Goal: Task Accomplishment & Management: Complete application form

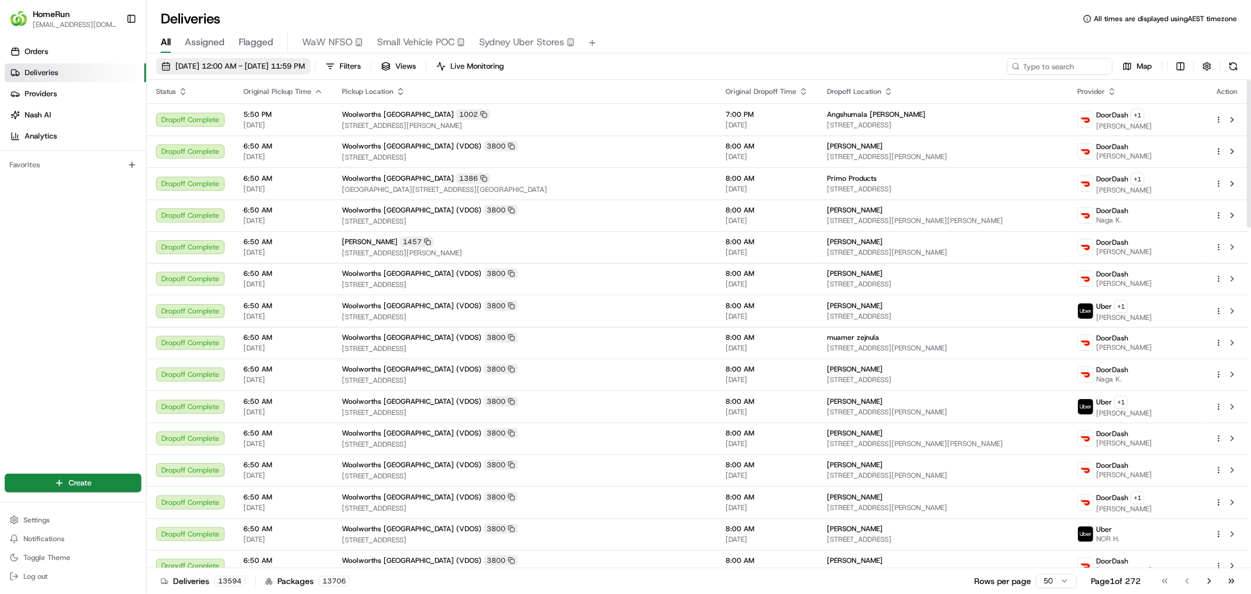
click at [199, 68] on span "[DATE] 12:00 AM - [DATE] 11:59 PM" at bounding box center [240, 66] width 130 height 11
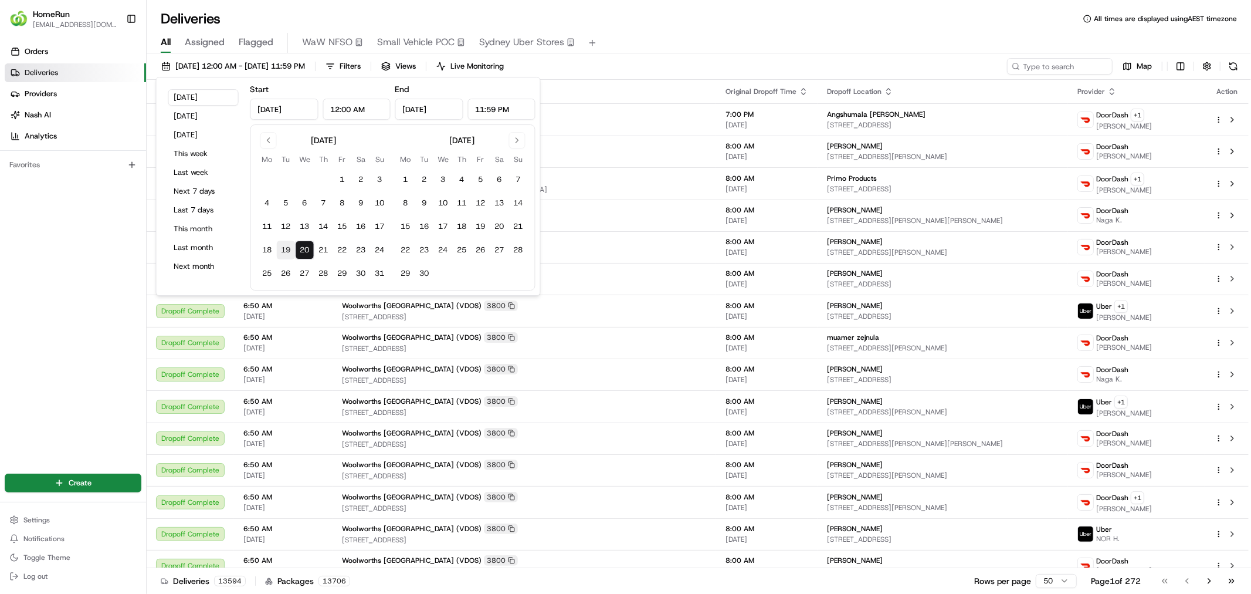
click at [283, 249] on button "19" at bounding box center [286, 249] width 19 height 19
type input "[DATE]"
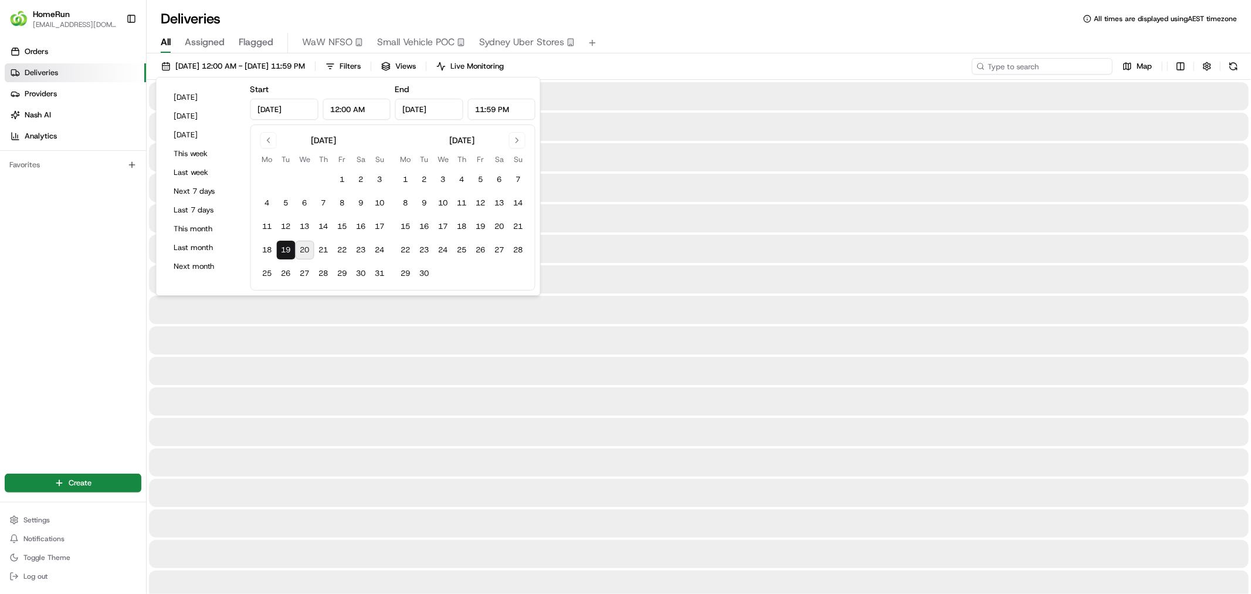
click at [1025, 70] on input at bounding box center [1042, 66] width 141 height 16
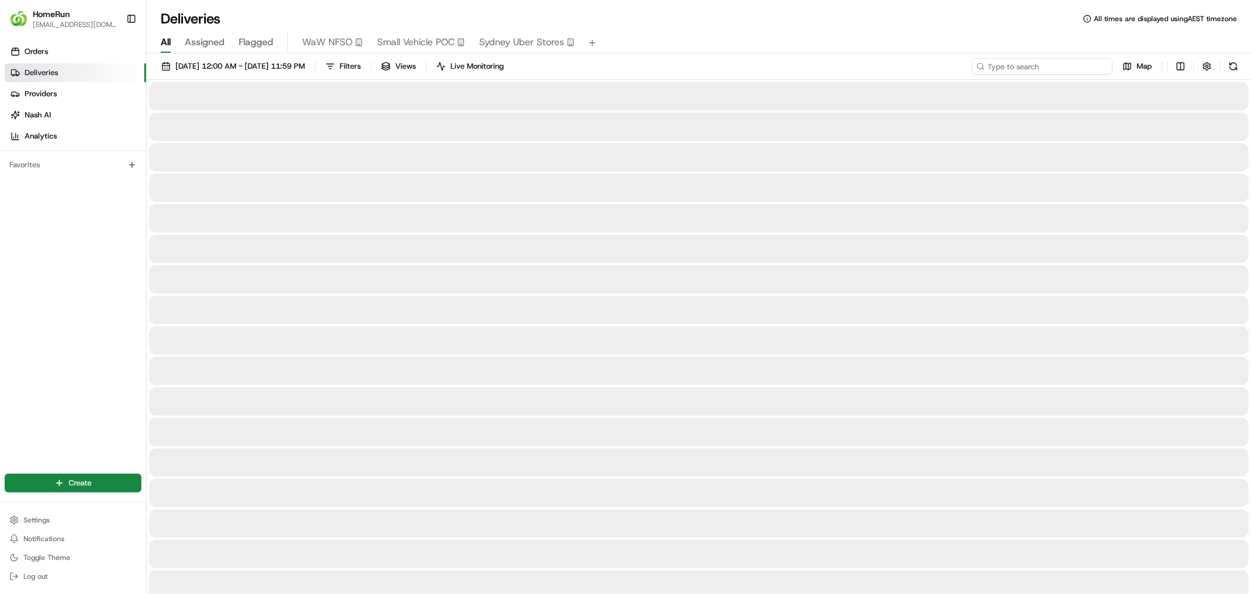
paste input "265473842"
drag, startPoint x: 998, startPoint y: 67, endPoint x: 962, endPoint y: 59, distance: 36.7
click at [962, 59] on div "[DATE] 12:00 AM - [DATE] 11:59 PM Filters Views Live Monitoring 265473842 Map" at bounding box center [699, 69] width 1104 height 22
type input "265473842"
click at [1036, 67] on input "265473842" at bounding box center [1042, 66] width 141 height 16
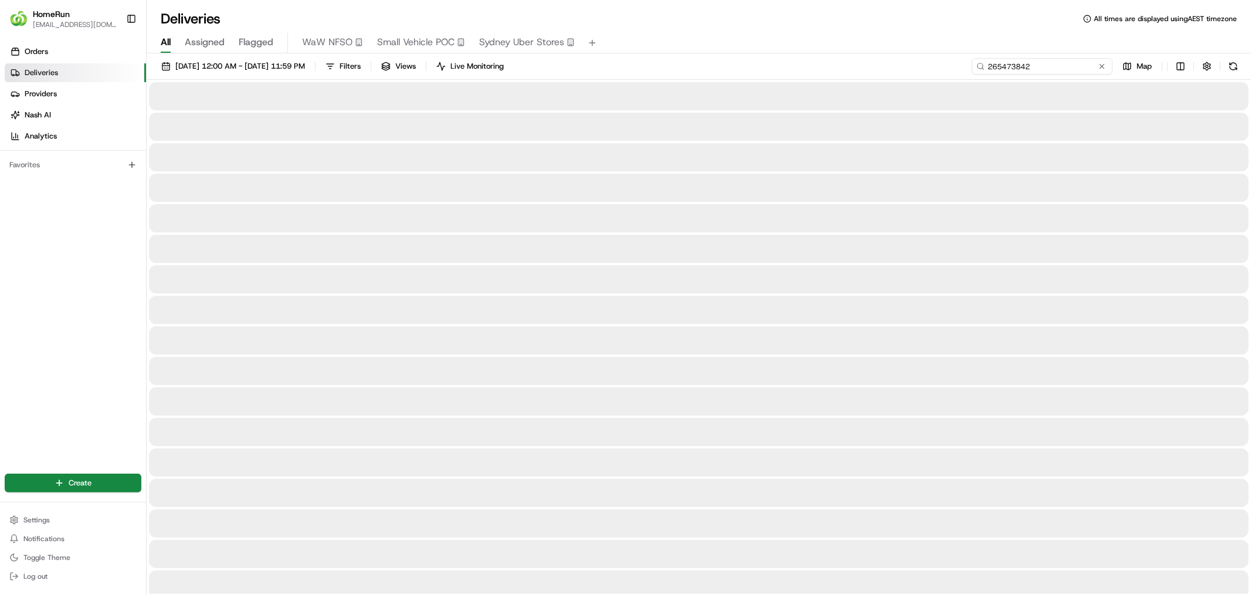
click at [1039, 69] on input "265473842" at bounding box center [1042, 66] width 141 height 16
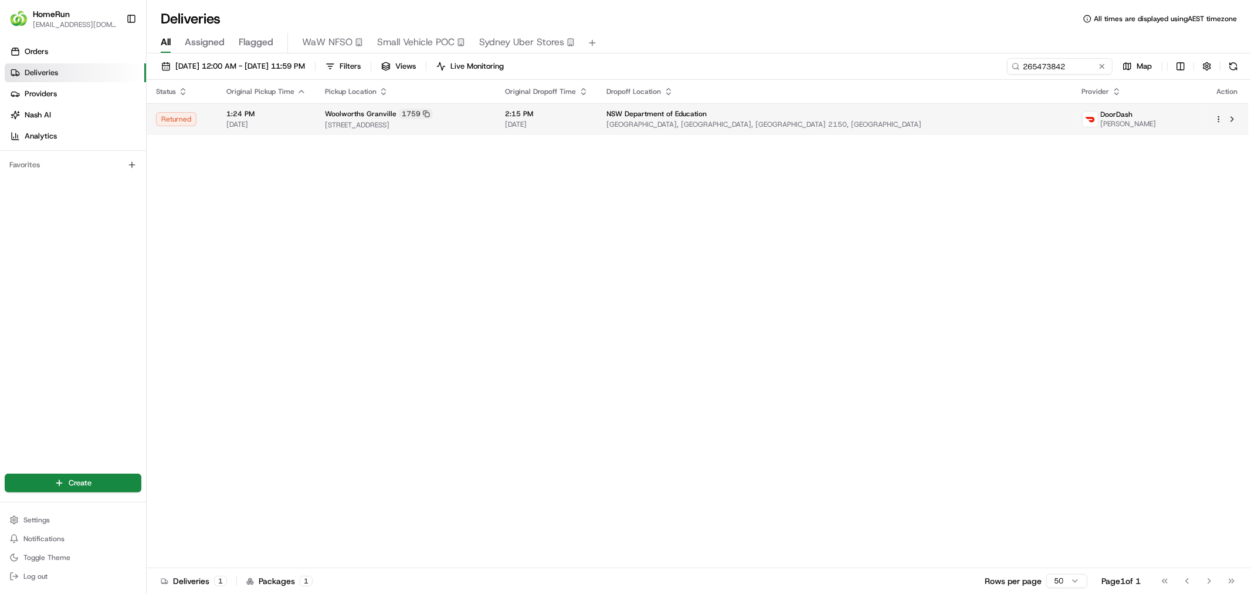
click at [382, 130] on td "Woolworths [GEOGRAPHIC_DATA] 1759 [STREET_ADDRESS]" at bounding box center [406, 119] width 181 height 32
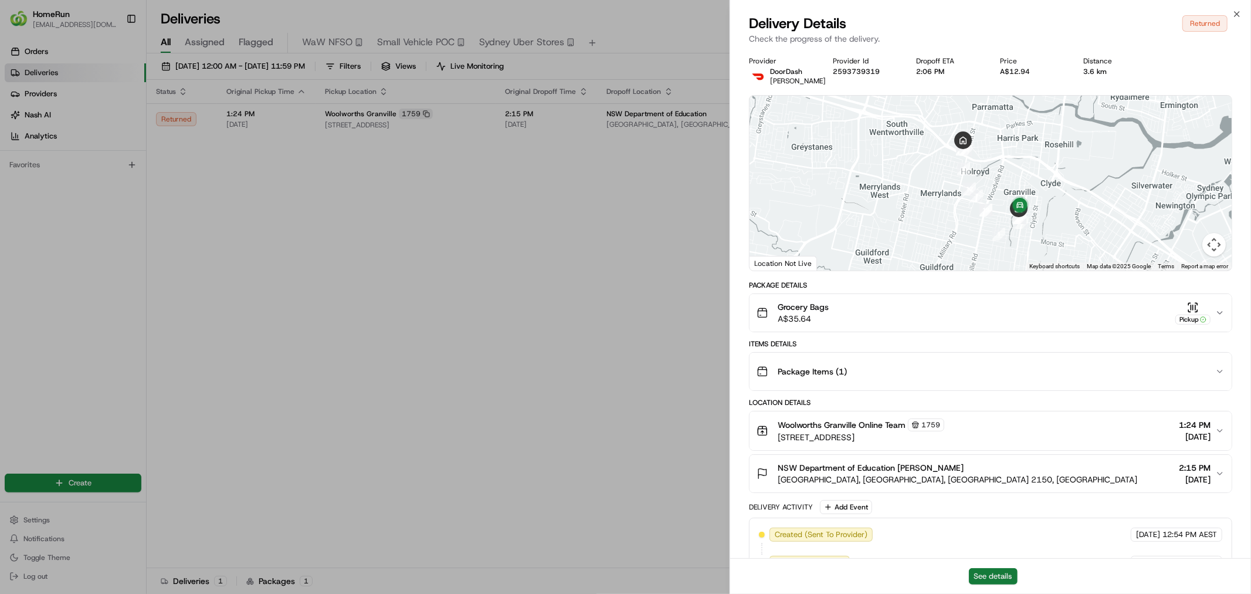
click at [998, 572] on button "See details" at bounding box center [993, 576] width 49 height 16
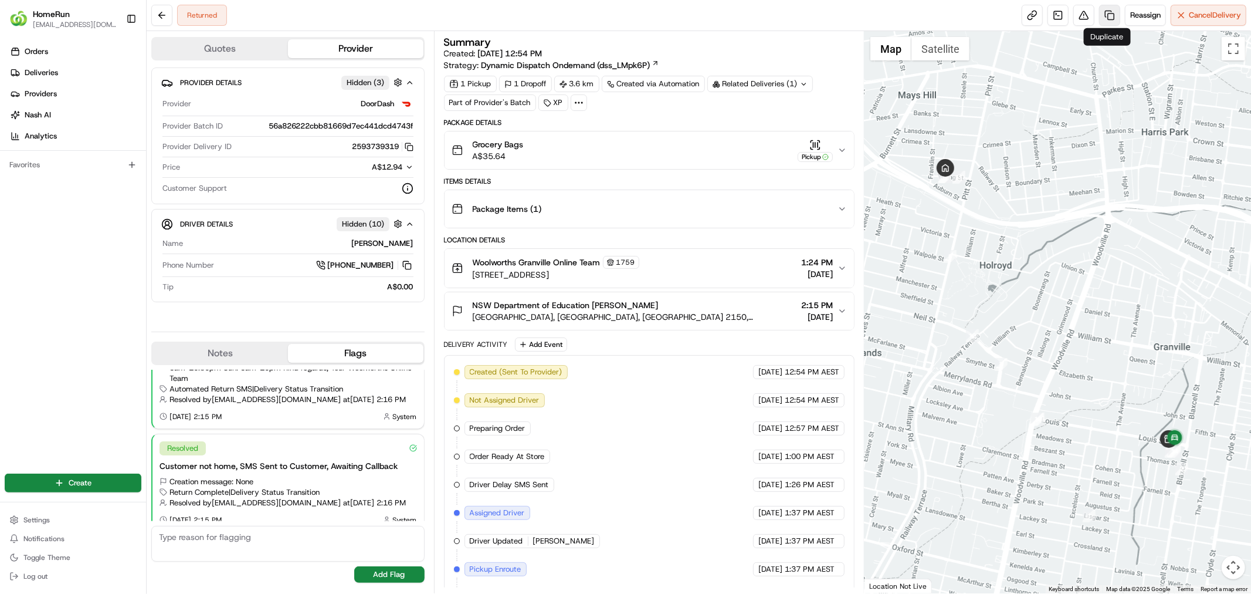
click at [1102, 19] on link at bounding box center [1109, 15] width 21 height 21
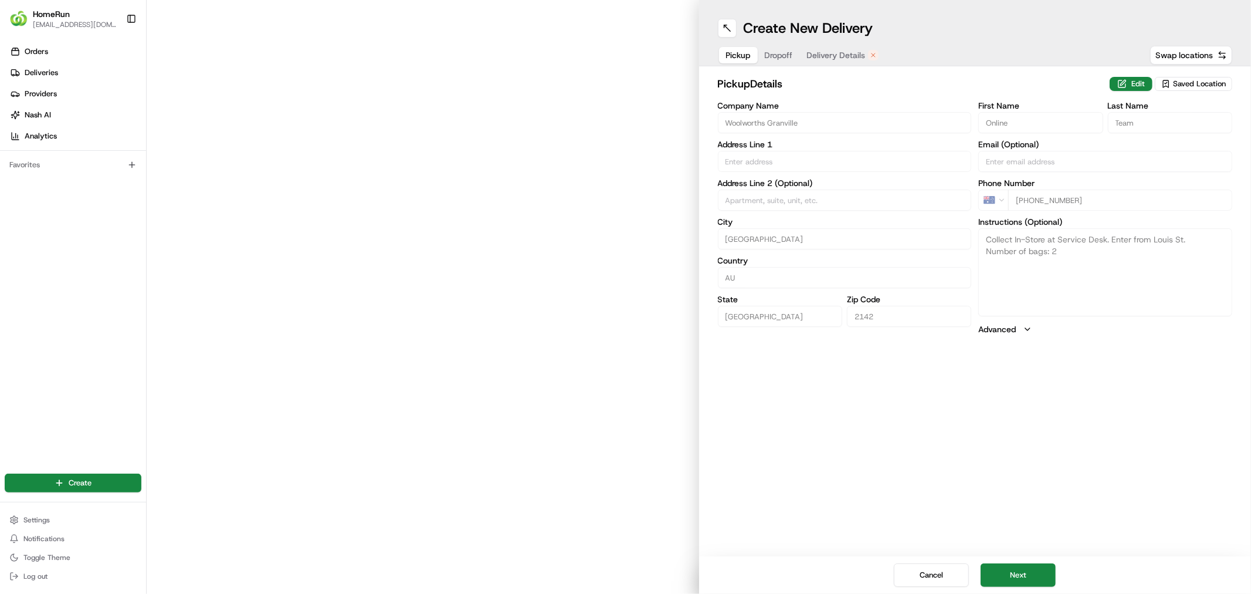
type input "6 Louis Street"
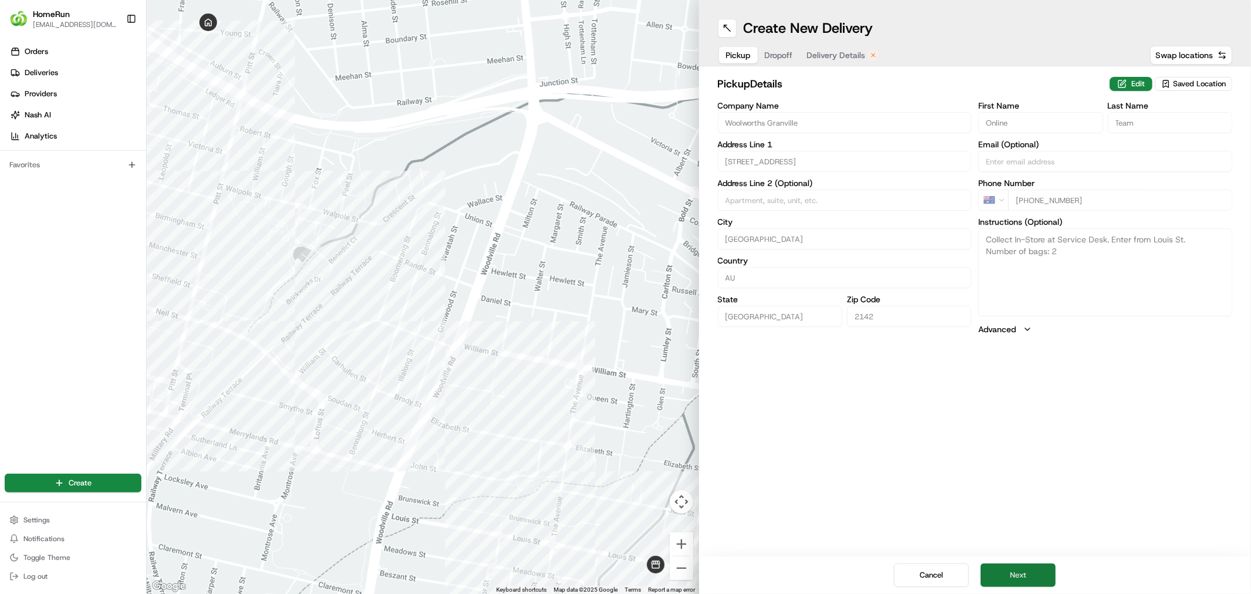
click at [1025, 578] on button "Next" at bounding box center [1018, 574] width 75 height 23
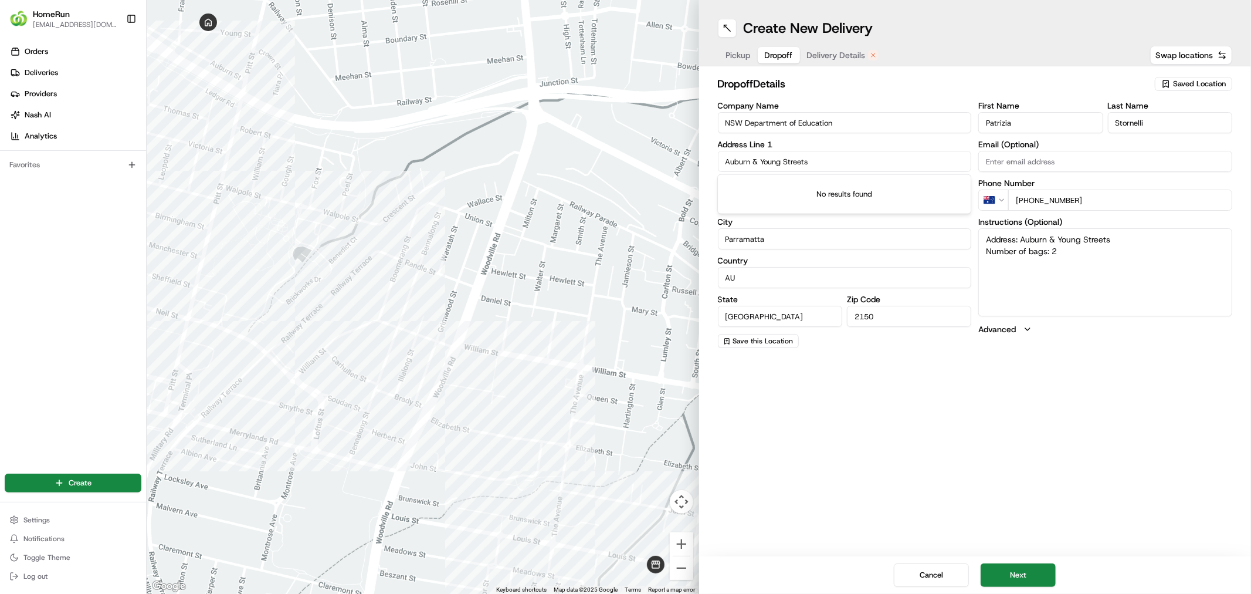
drag, startPoint x: 819, startPoint y: 160, endPoint x: 710, endPoint y: 157, distance: 108.6
click at [710, 157] on div "dropoff Details Saved Location Company Name NSW Department of Education Address…" at bounding box center [975, 211] width 553 height 291
click at [834, 157] on input "Auburn & Young Streets" at bounding box center [845, 161] width 254 height 21
click at [821, 159] on input "Auburn & Young Streets" at bounding box center [845, 161] width 254 height 21
drag, startPoint x: 822, startPoint y: 160, endPoint x: 699, endPoint y: 160, distance: 122.6
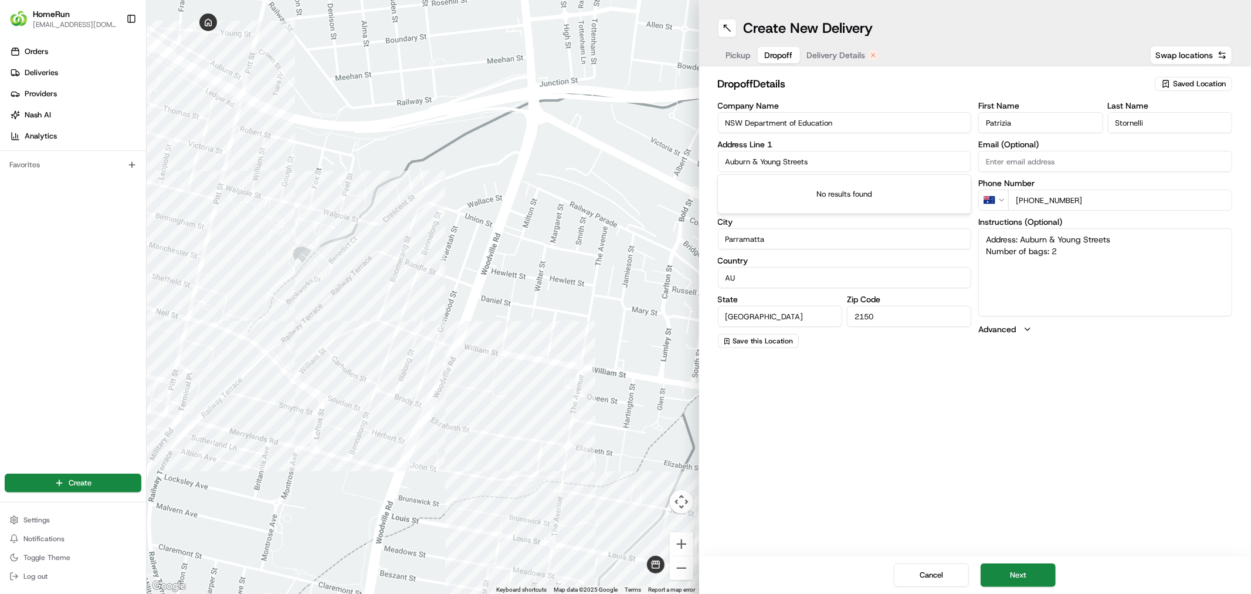
click at [699, 160] on div "dropoff Details Saved Location Company Name NSW Department of Education Address…" at bounding box center [975, 211] width 553 height 291
paste input "⦁ 141 Railway St"
type input "⦁ 141 Railway St"
type textarea "Address: Auburn & Young Streets Number of bags: 2"
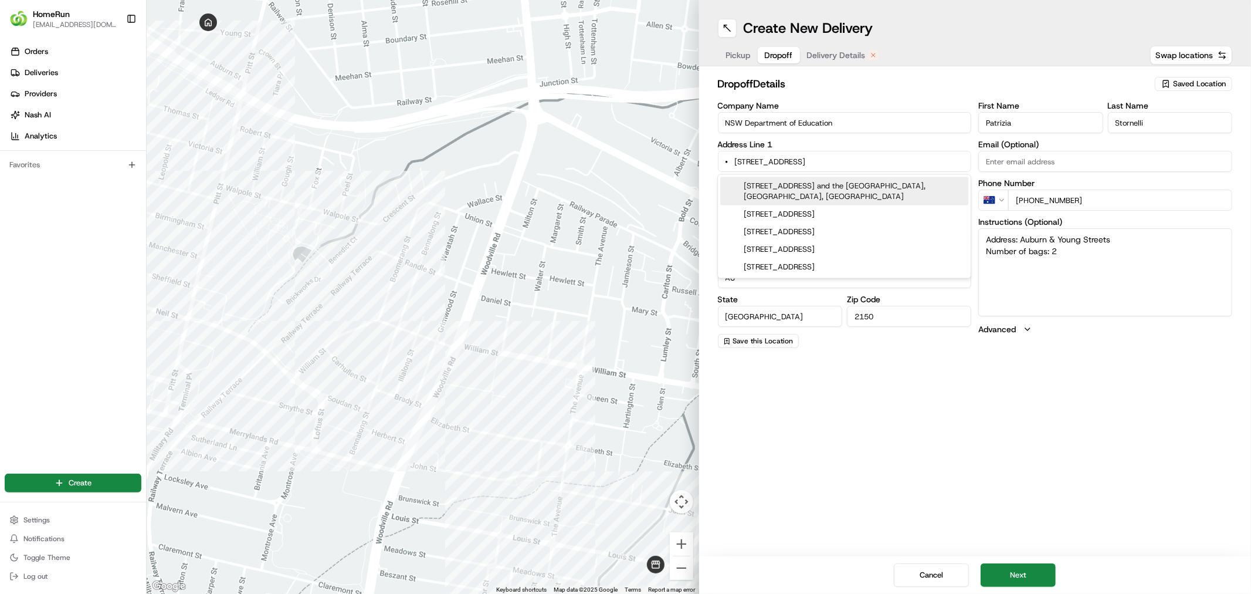
click at [739, 159] on input "⦁ 141 Railway St" at bounding box center [845, 161] width 254 height 21
click at [736, 159] on input "⦁ 141 Railway St" at bounding box center [845, 161] width 254 height 21
drag, startPoint x: 805, startPoint y: 158, endPoint x: 700, endPoint y: 162, distance: 105.1
click at [700, 162] on div "dropoff Details Saved Location Company Name NSW Department of Education Address…" at bounding box center [975, 211] width 553 height 291
paste input "Parramatta West Public School"
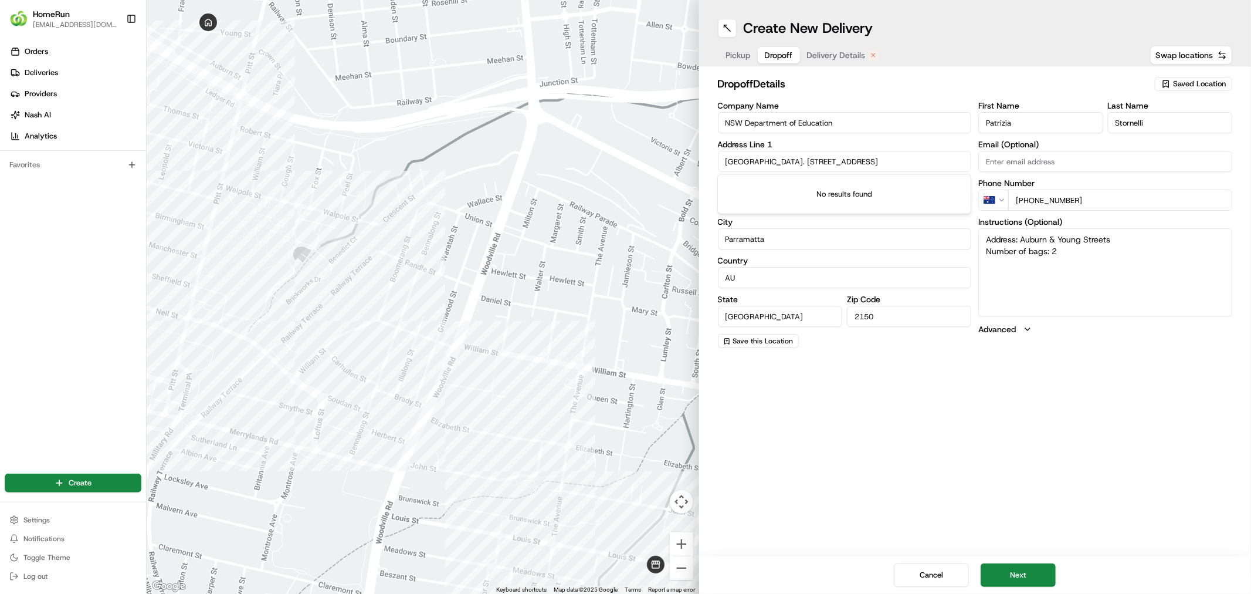
drag, startPoint x: 838, startPoint y: 160, endPoint x: 704, endPoint y: 157, distance: 133.8
click at [704, 157] on div "dropoff Details Saved Location Company Name NSW Department of Education Address…" at bounding box center [975, 211] width 553 height 291
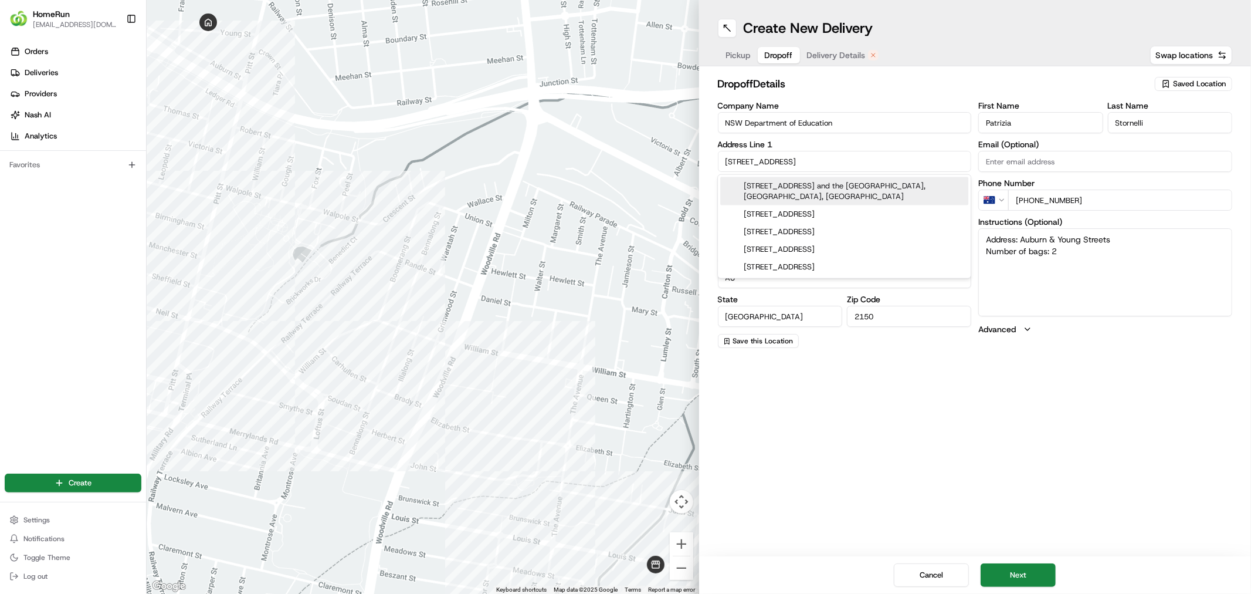
click at [809, 162] on input "141 railway St" at bounding box center [845, 161] width 254 height 21
type input "141 railway Steet,"
click at [865, 138] on div "Company Name NSW Department of Education Address Line 1 141 railway Steet, Addr…" at bounding box center [845, 224] width 254 height 246
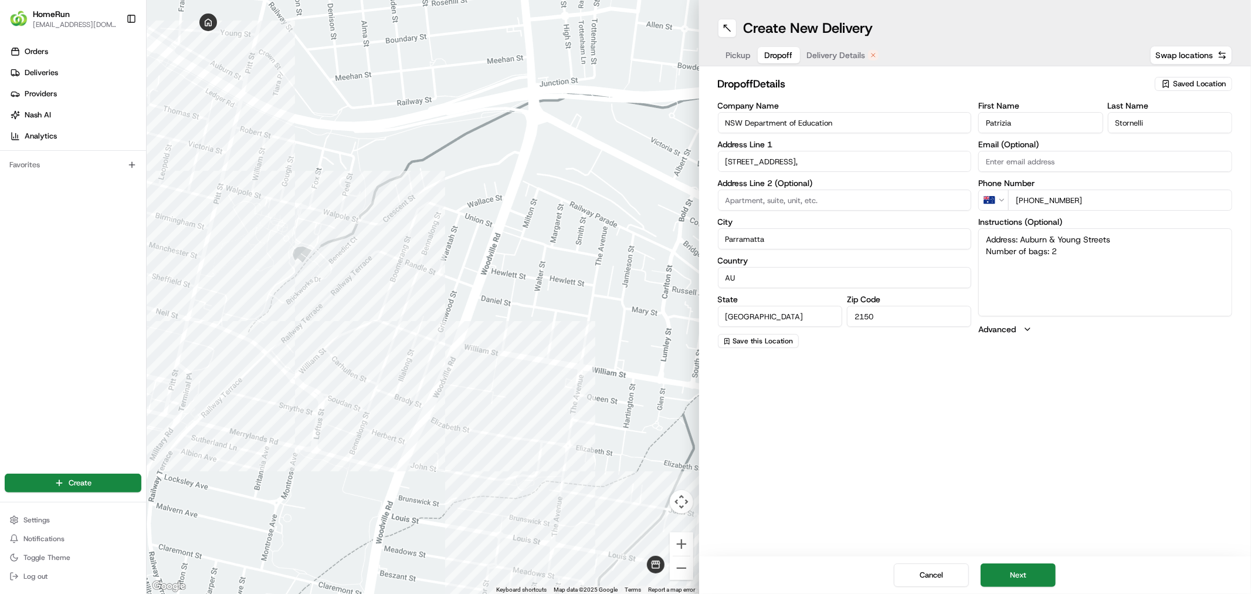
click at [780, 204] on input at bounding box center [845, 199] width 254 height 21
type input "P"
type textarea "Address: Auburn & Young Streets Number of bags: 2"
type input "Parramatta West Public School"
type textarea "Address: Auburn & Young Streets Number of bags: 2"
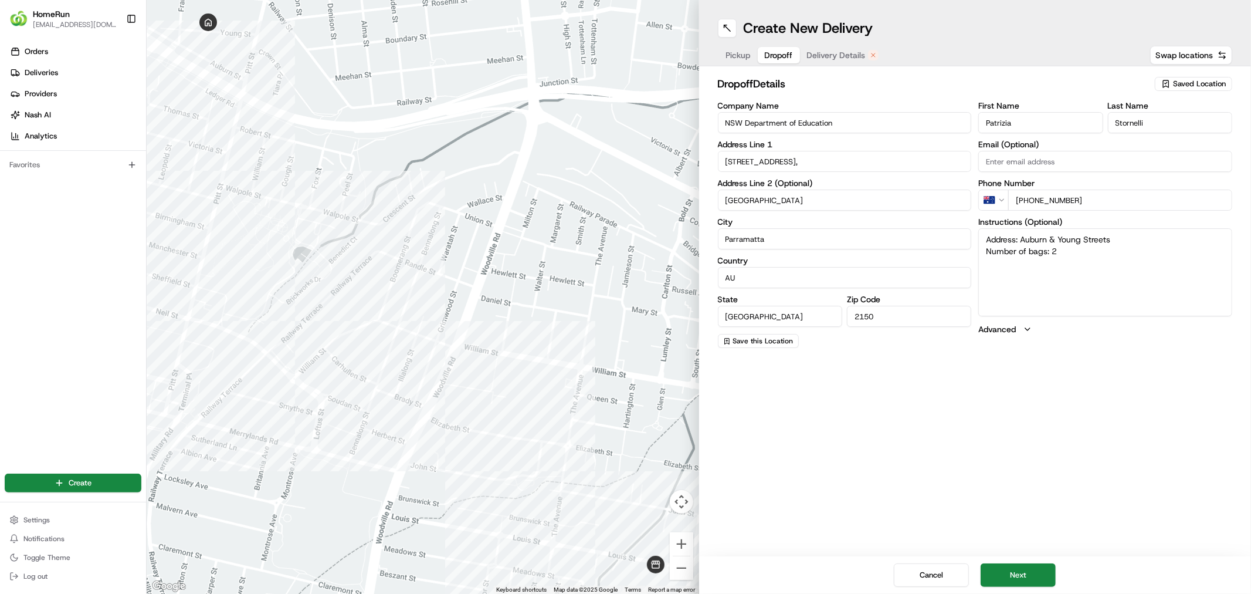
click at [828, 163] on input "141 railway Steet," at bounding box center [845, 161] width 254 height 21
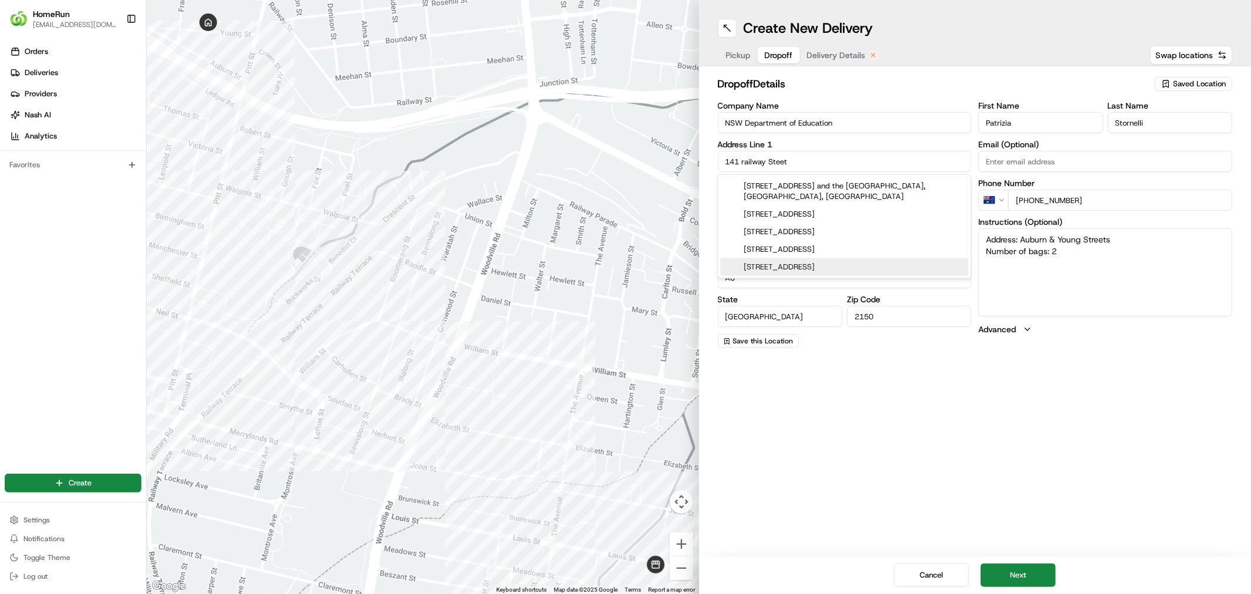
type input "141 railway Steet"
click at [856, 423] on div "Create New Delivery Pickup Dropoff Delivery Details Swap locations dropoff Deta…" at bounding box center [975, 297] width 553 height 594
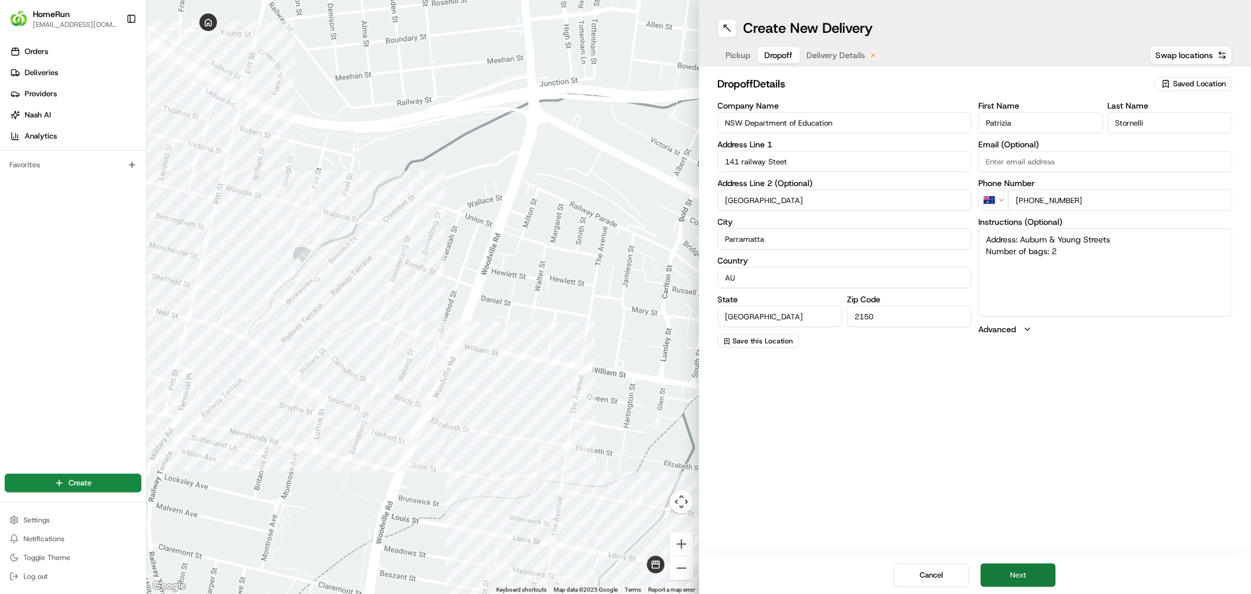
click at [1016, 581] on button "Next" at bounding box center [1018, 574] width 75 height 23
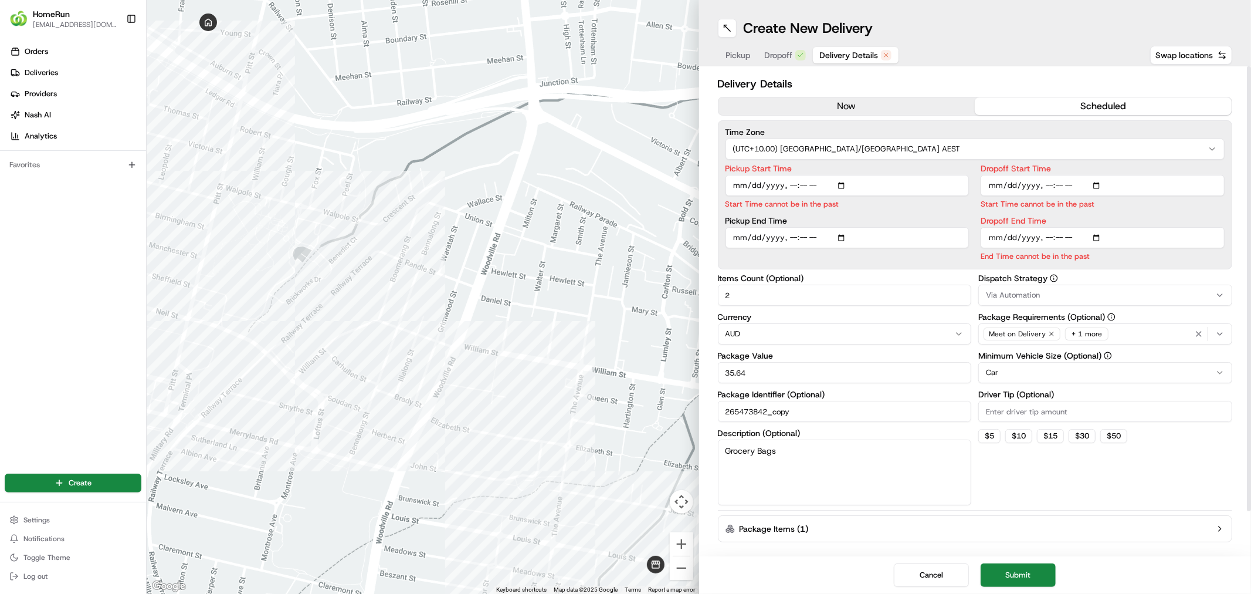
click at [862, 100] on button "now" at bounding box center [847, 106] width 257 height 18
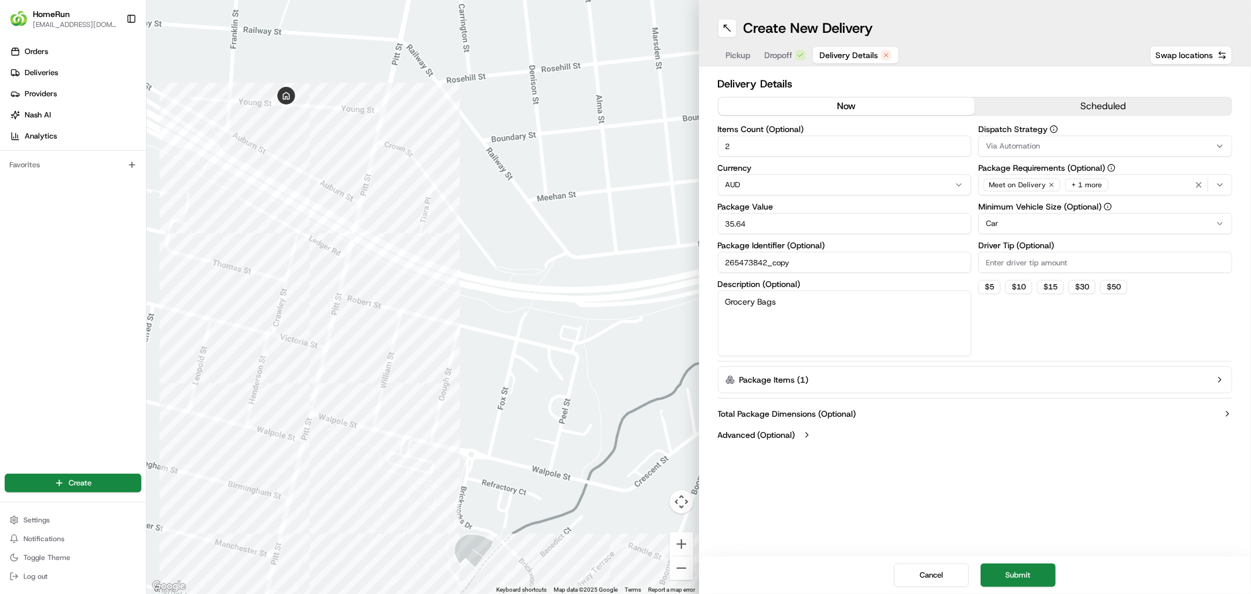
drag, startPoint x: 215, startPoint y: 56, endPoint x: 282, endPoint y: 121, distance: 93.3
click at [282, 121] on div at bounding box center [423, 297] width 553 height 594
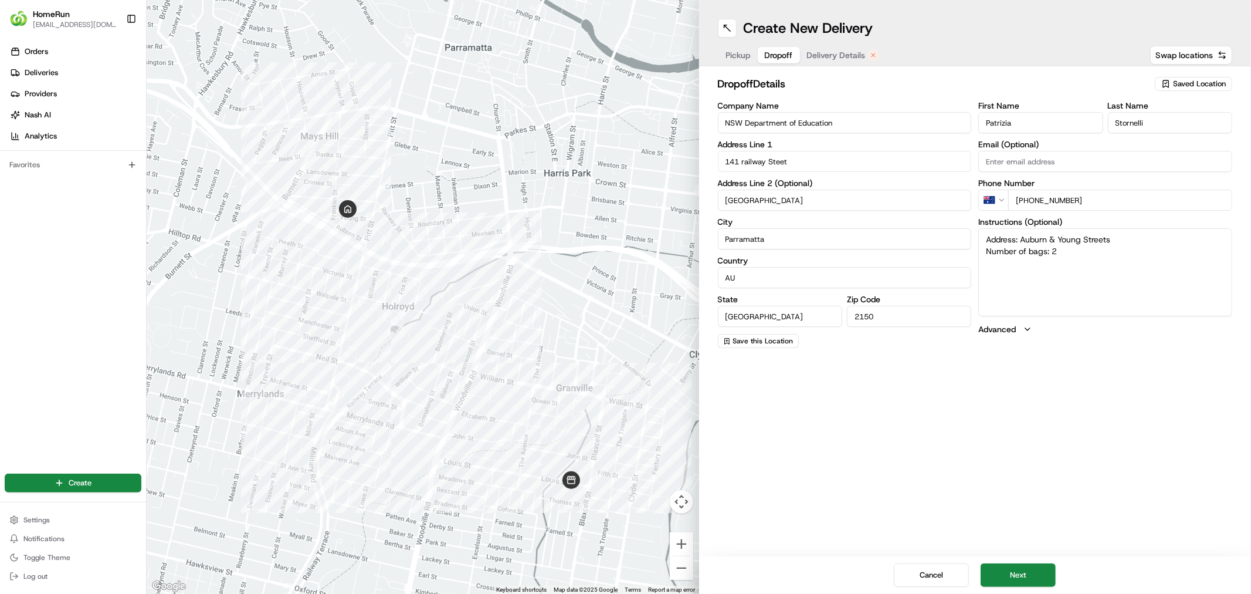
click at [787, 53] on span "Dropoff" at bounding box center [779, 55] width 28 height 12
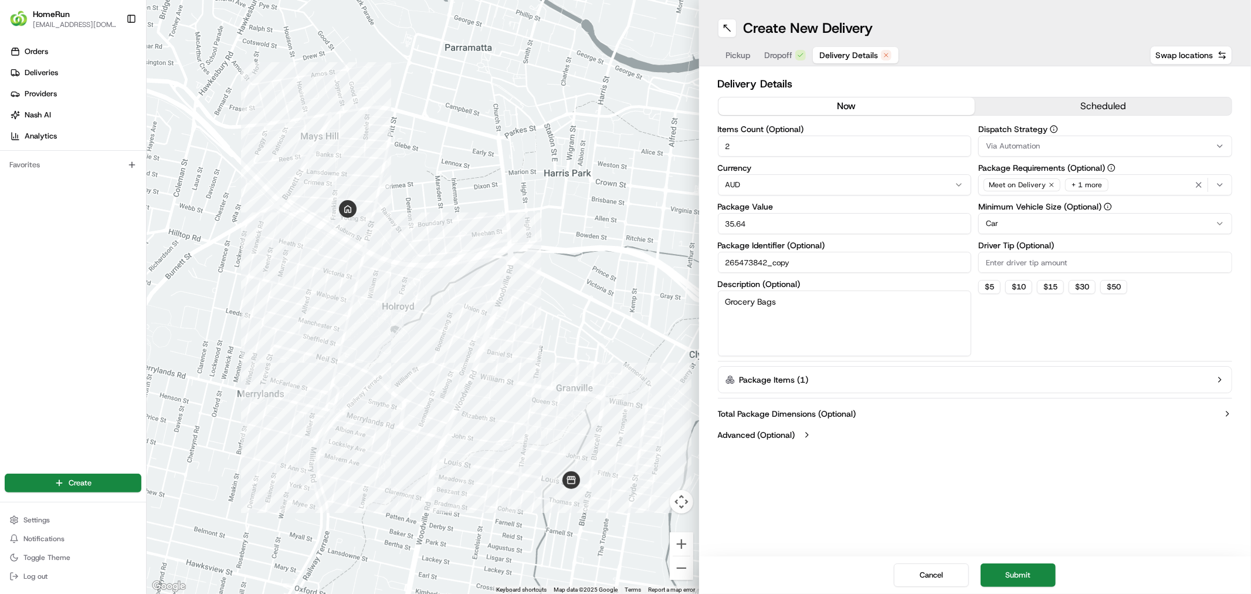
click at [821, 60] on span "Delivery Details" at bounding box center [849, 55] width 59 height 12
click at [777, 56] on span "Dropoff" at bounding box center [779, 55] width 28 height 12
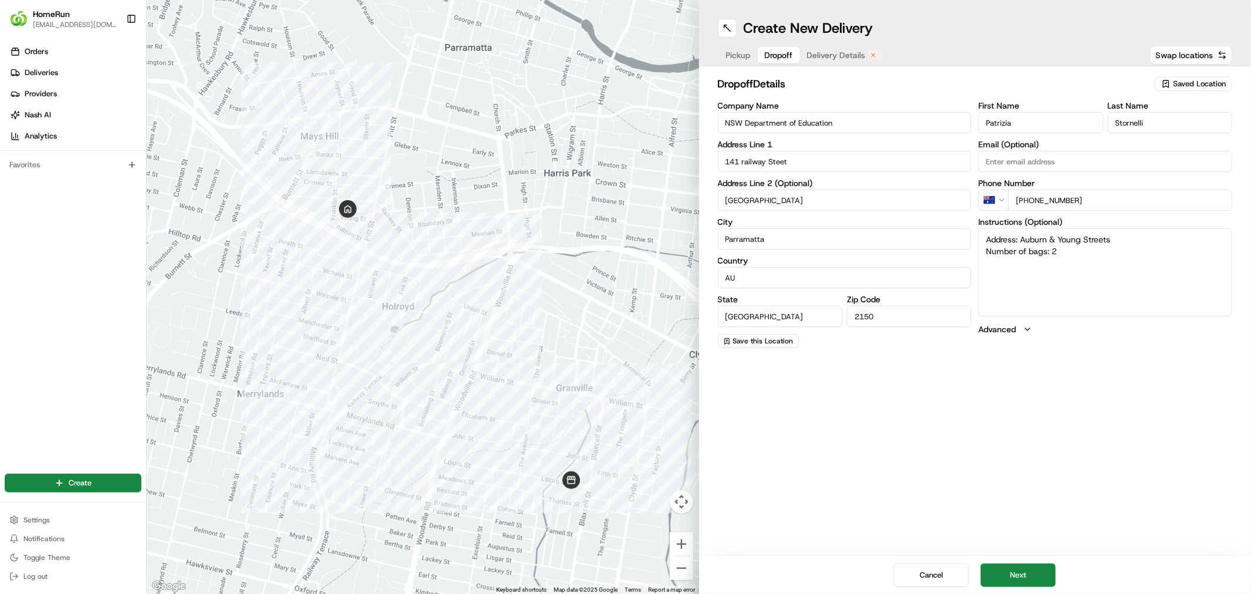
click at [847, 126] on input "NSW Department of Education" at bounding box center [845, 122] width 254 height 21
type textarea "Address: Auburn & Young Streets Number of bags: 2"
click at [836, 204] on input "Parramatta West Public School" at bounding box center [845, 199] width 254 height 21
drag, startPoint x: 836, startPoint y: 204, endPoint x: 717, endPoint y: 204, distance: 119.1
click at [719, 206] on input "Parramatta West Public School" at bounding box center [845, 199] width 254 height 21
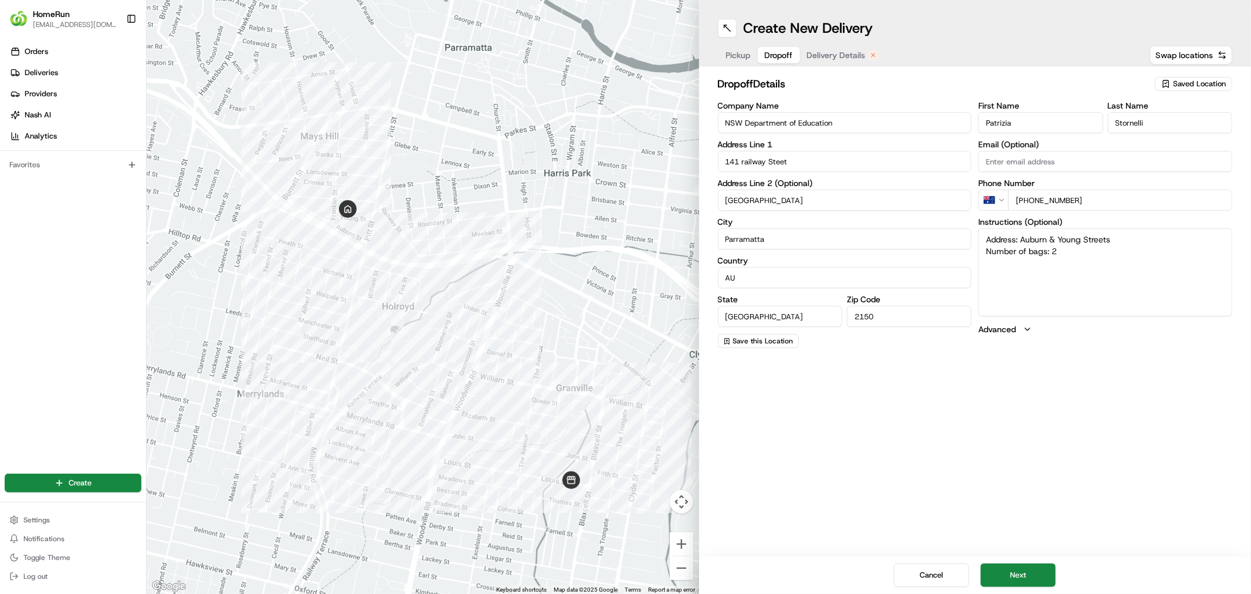
drag, startPoint x: 848, startPoint y: 123, endPoint x: 702, endPoint y: 128, distance: 146.1
click at [702, 128] on div "dropoff Details Saved Location Company Name NSW Department of Education Address…" at bounding box center [975, 211] width 553 height 291
paste input "Parramatta West Public School"
type input "Parramatta West Public School"
type textarea "Address: Auburn & Young Streets Number of bags: 2"
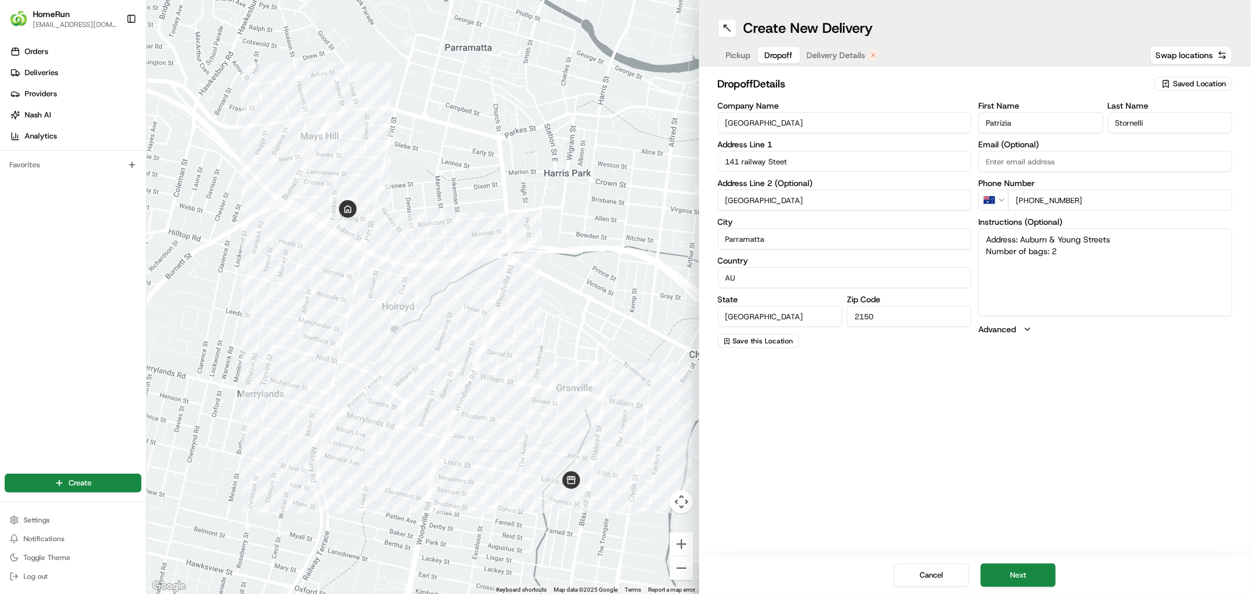
type input "Parramatta West Public School"
click at [817, 218] on label "City" at bounding box center [845, 222] width 254 height 8
click at [817, 228] on input "Parramatta" at bounding box center [845, 238] width 254 height 21
type textarea "Address: Auburn & Young Streets Number of bags: 2"
click at [816, 210] on input "Parramatta West Public School" at bounding box center [845, 199] width 254 height 21
